Goal: Task Accomplishment & Management: Manage account settings

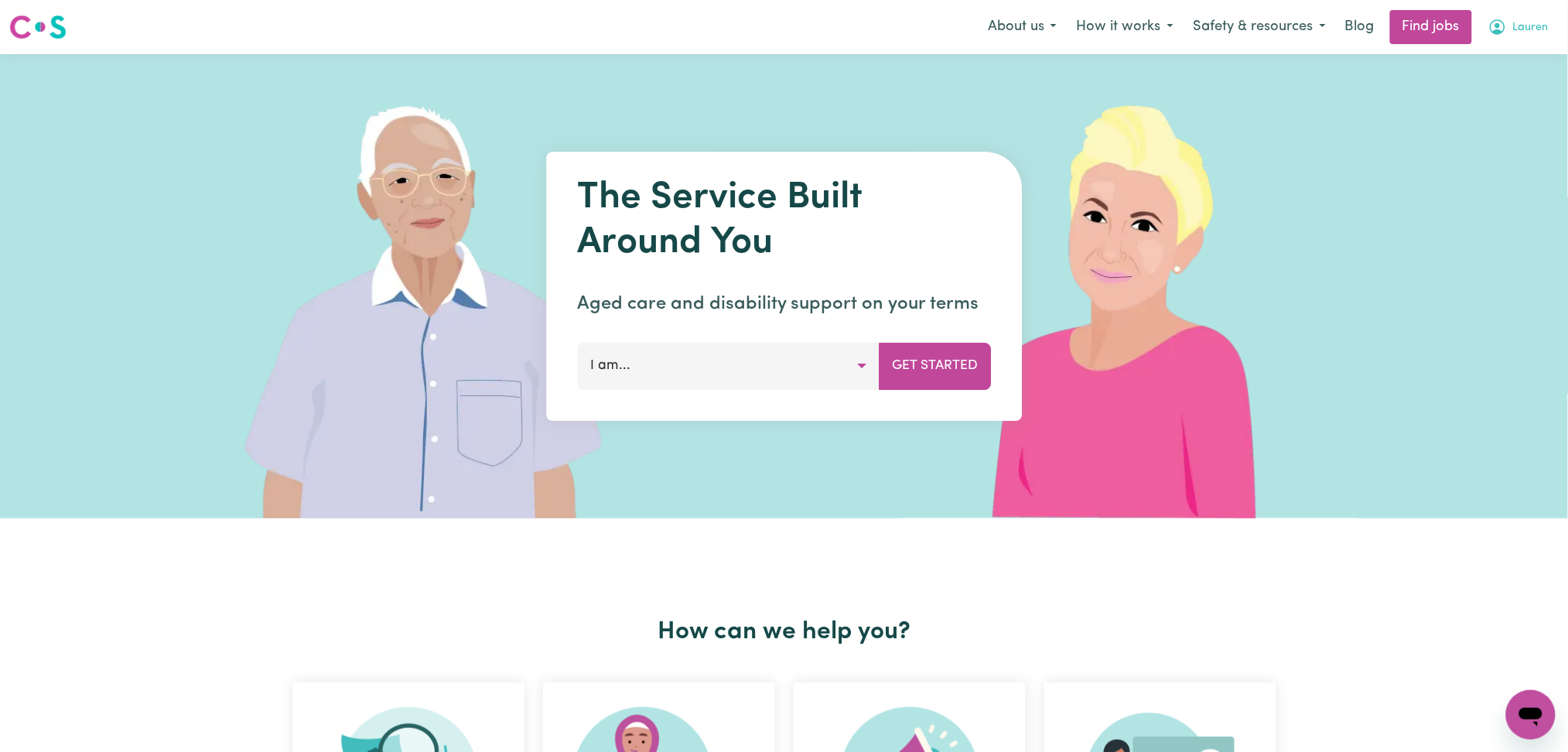
click at [1515, 29] on span "Lauren" at bounding box center [1530, 28] width 35 height 17
click at [1510, 114] on link "Logout" at bounding box center [1497, 118] width 122 height 29
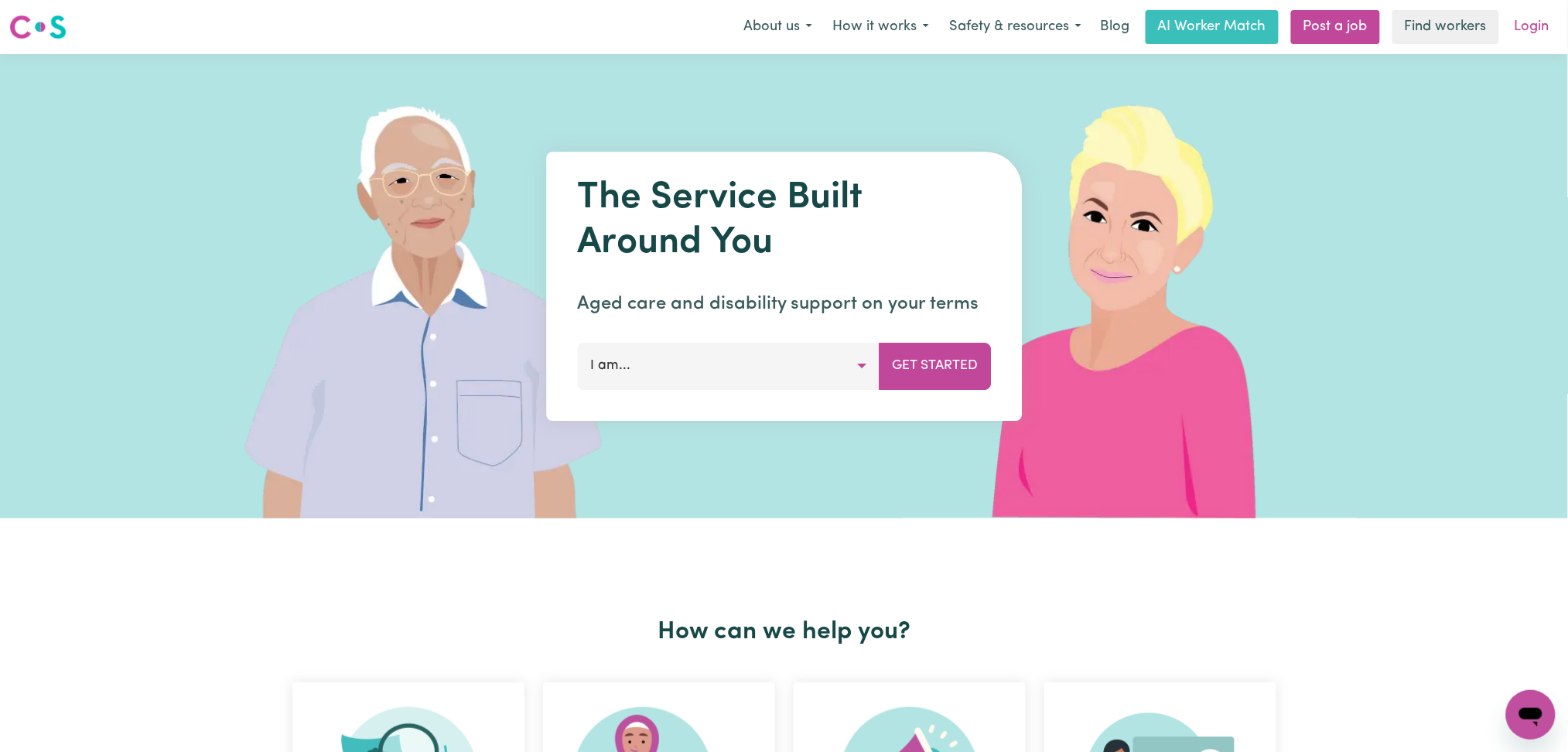
click at [1519, 29] on link "Login" at bounding box center [1532, 27] width 53 height 34
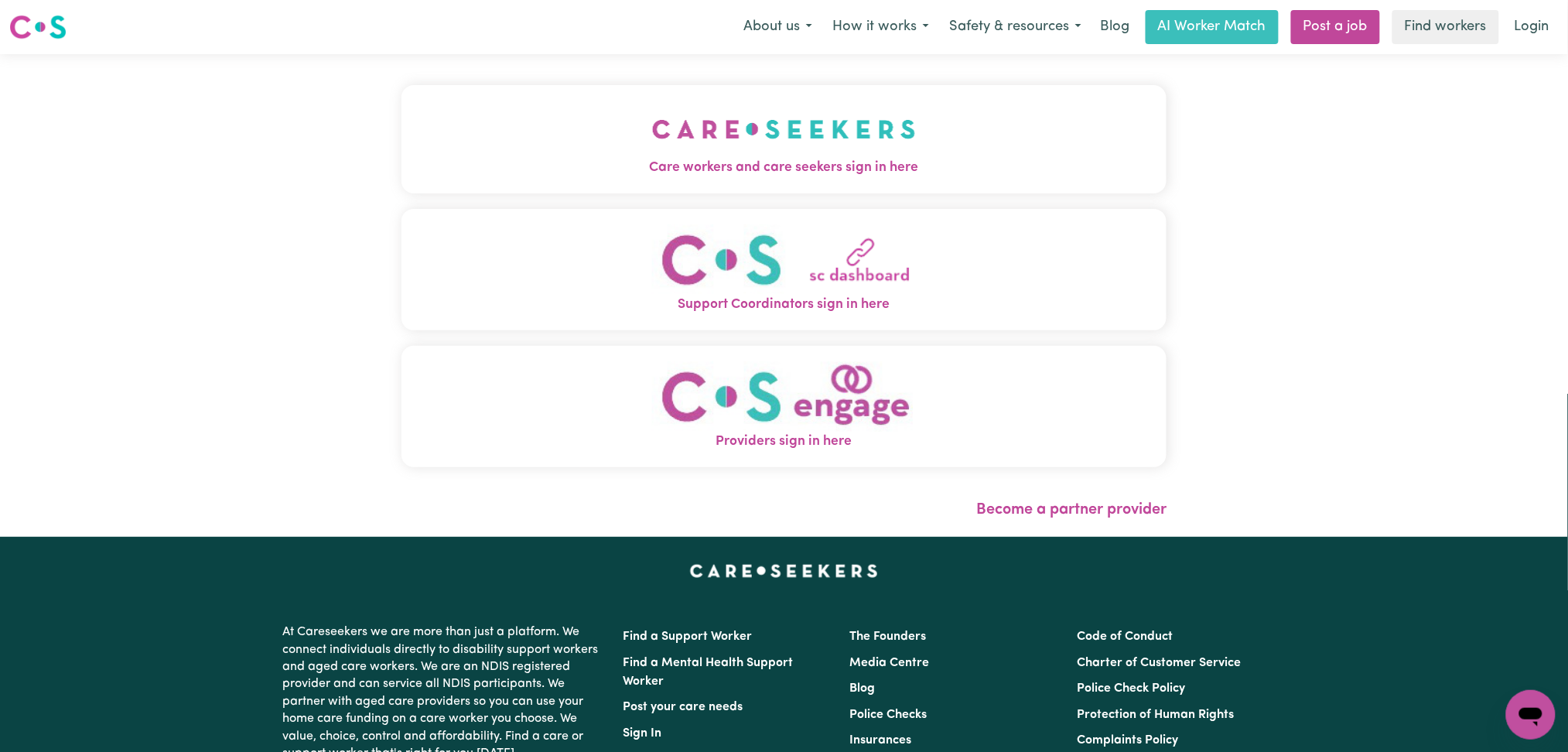
click at [592, 60] on div "Care workers and care seekers sign in here Support Coordinators sign in here Pr…" at bounding box center [784, 296] width 785 height 483
drag, startPoint x: 551, startPoint y: 97, endPoint x: 547, endPoint y: 118, distance: 21.4
click at [551, 98] on button "Care workers and care seekers sign in here" at bounding box center [784, 140] width 766 height 108
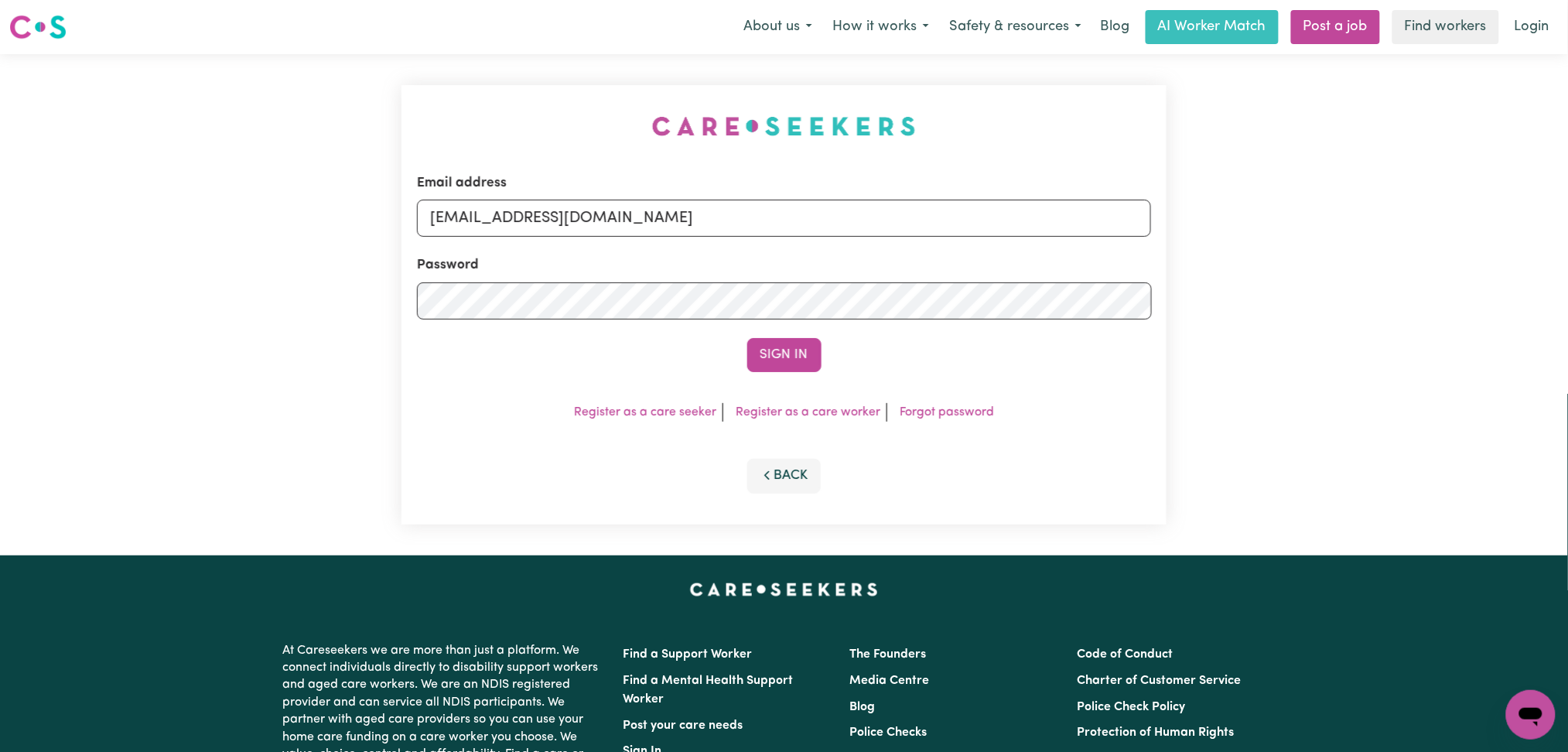
click at [576, 193] on div "Email address onboardingcs@careseekers.com.au" at bounding box center [784, 205] width 735 height 64
click at [561, 229] on input "onboardingcs@careseekers.com.au" at bounding box center [784, 218] width 735 height 37
drag, startPoint x: 507, startPoint y: 216, endPoint x: 999, endPoint y: 267, distance: 494.6
click at [999, 267] on form "Email address Superuser~jepletingnaum23@yahoo.com Password Sign In" at bounding box center [784, 273] width 735 height 199
type input "Superuser~taylastevenson@gmail.com"
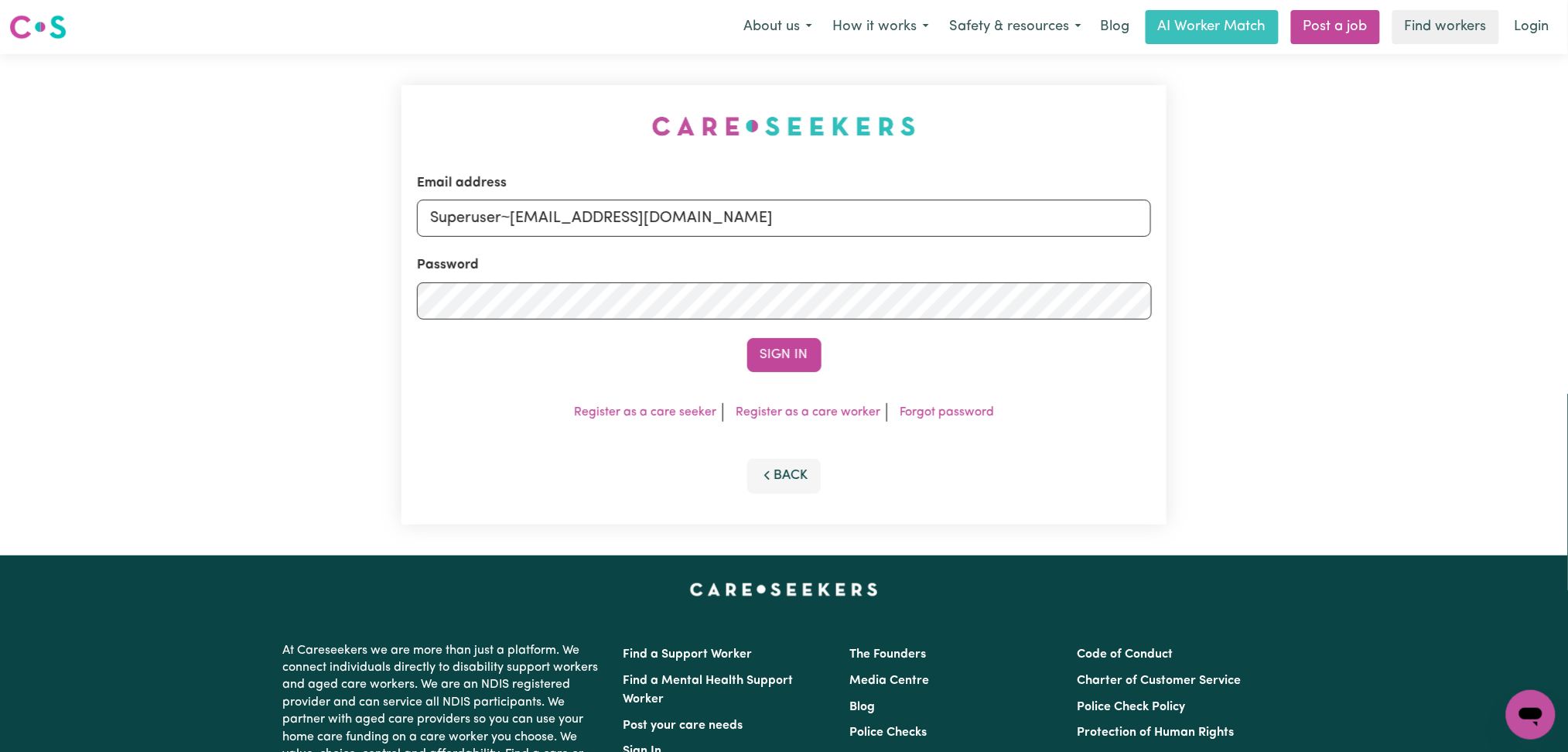
click at [741, 372] on div "Sign In" at bounding box center [784, 354] width 735 height 34
click at [766, 362] on button "Sign In" at bounding box center [784, 354] width 74 height 34
